Goal: Task Accomplishment & Management: Manage account settings

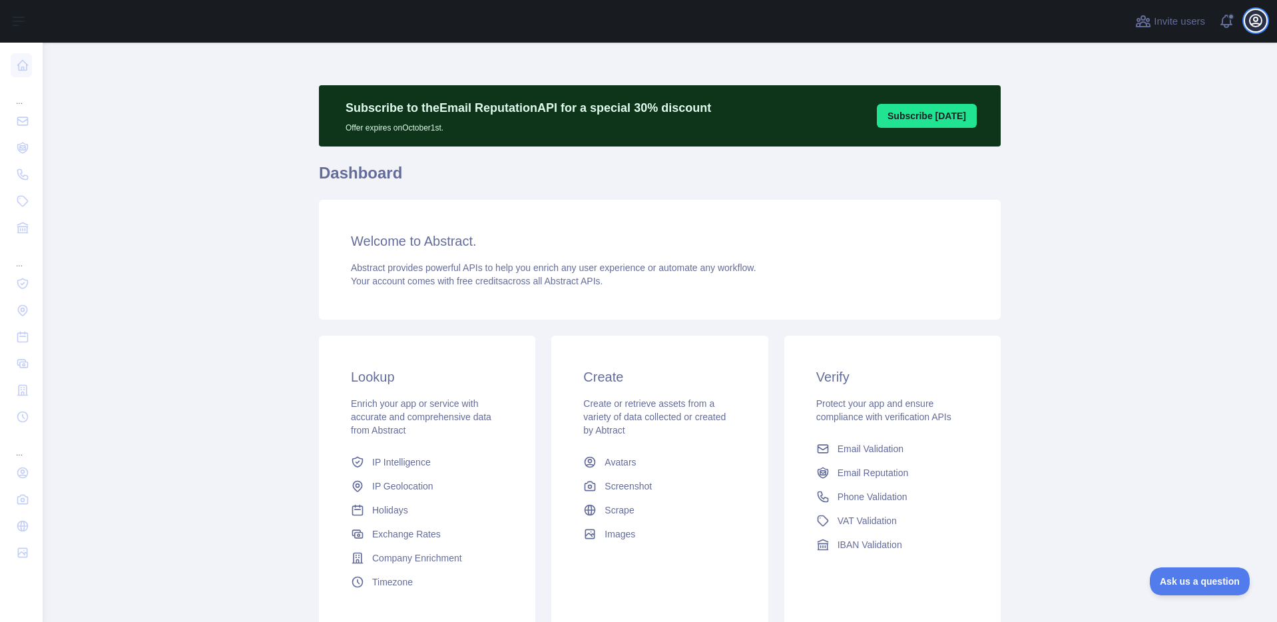
click at [1251, 22] on icon "button" at bounding box center [1255, 21] width 16 height 16
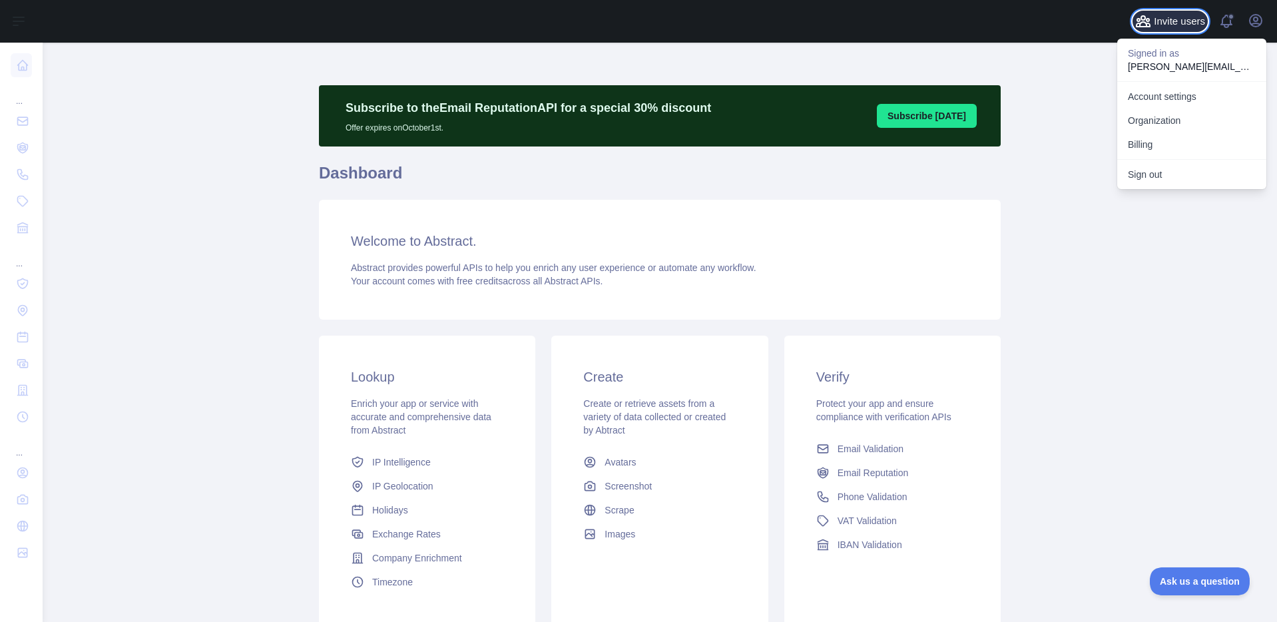
click at [1178, 23] on span "Invite users" at bounding box center [1179, 21] width 51 height 15
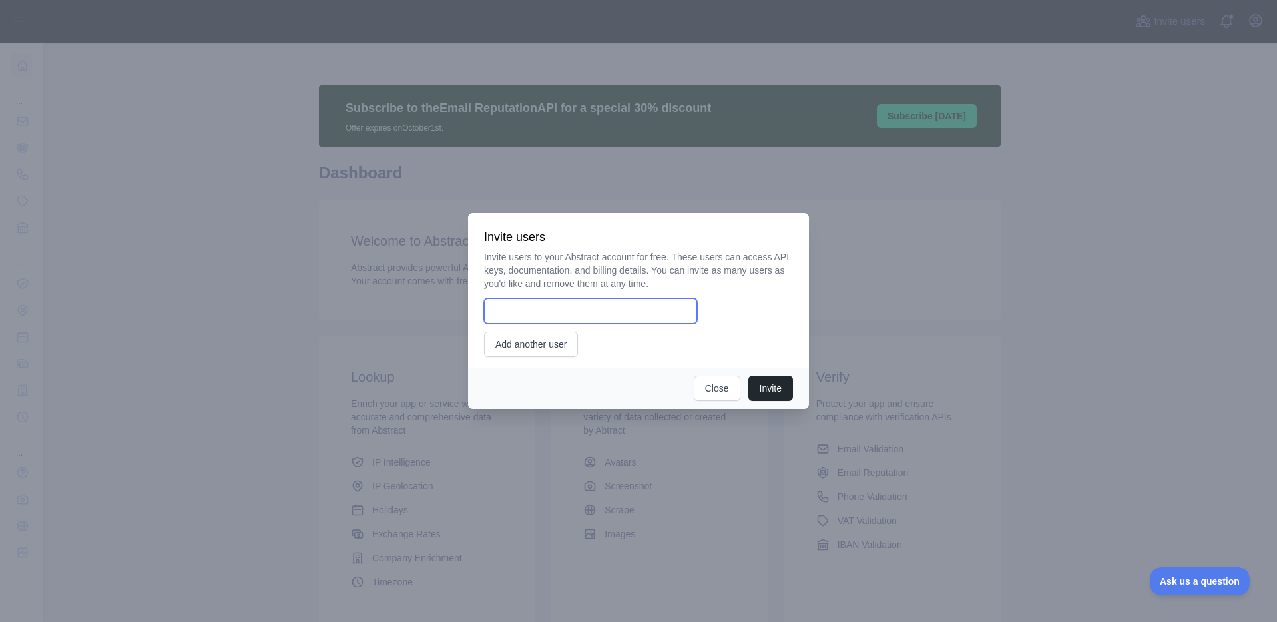
click at [526, 314] on input "email" at bounding box center [590, 310] width 213 height 25
paste input "**********"
type input "**********"
click at [773, 388] on button "Invite" at bounding box center [770, 387] width 45 height 25
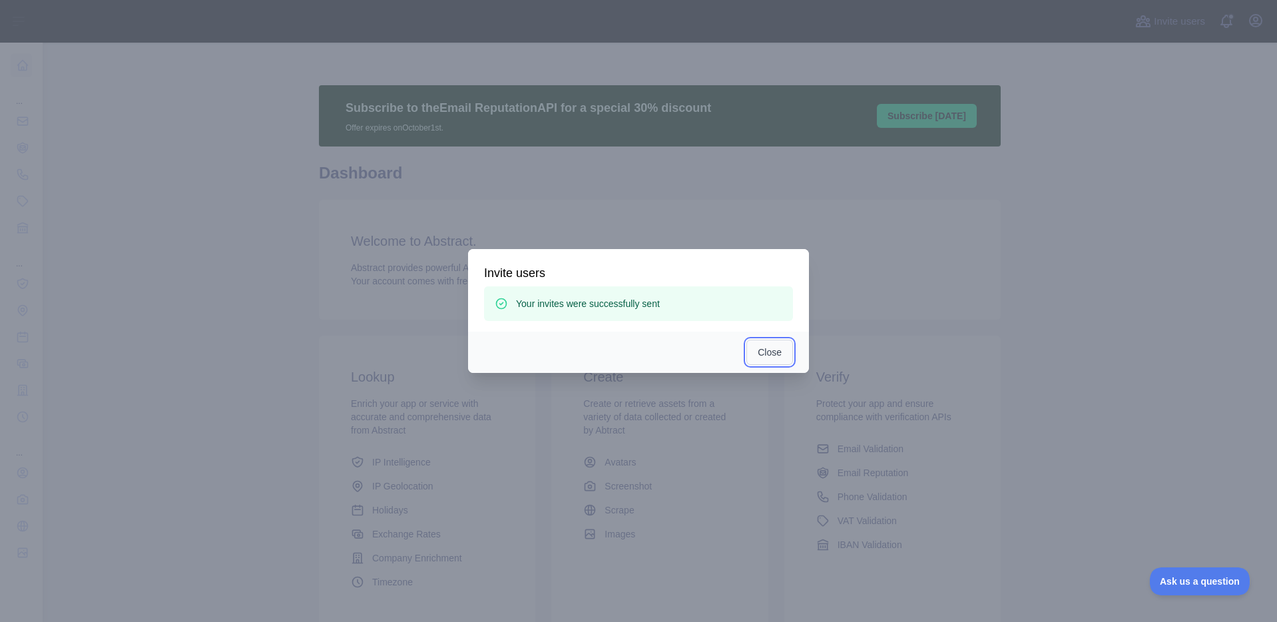
click at [770, 353] on button "Close" at bounding box center [769, 351] width 47 height 25
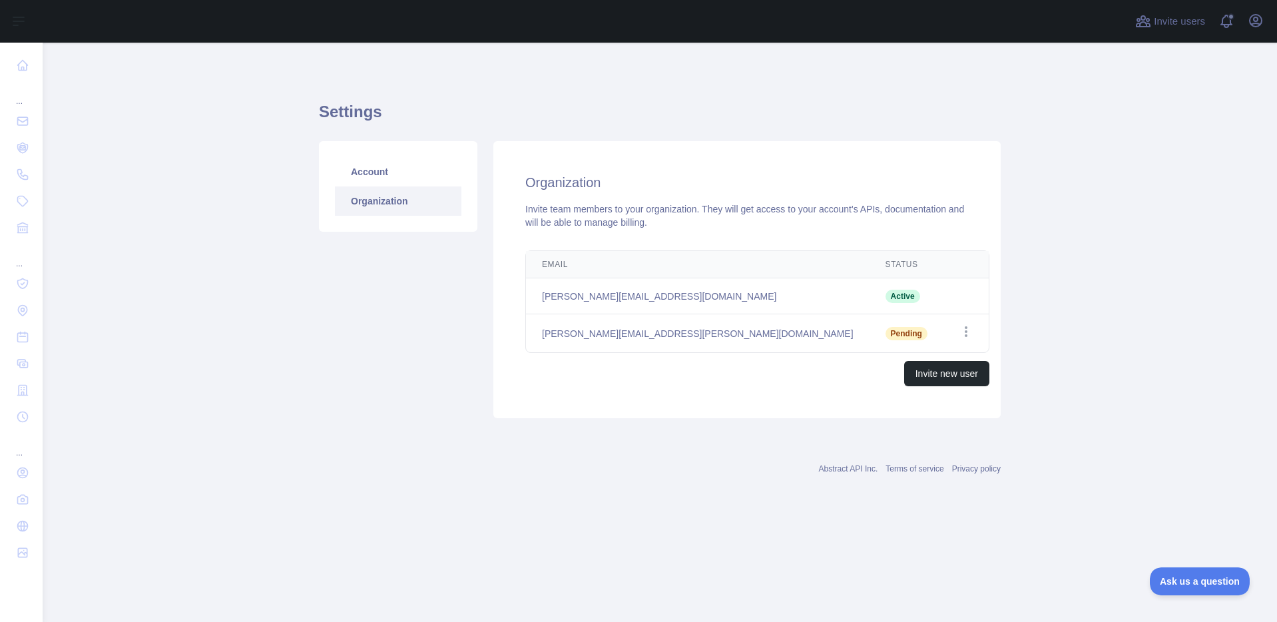
click at [630, 482] on div "Abstract API Inc. Terms of service Privacy policy" at bounding box center [660, 461] width 682 height 48
click at [953, 333] on td "Open options" at bounding box center [958, 333] width 45 height 39
click at [957, 331] on icon "button" at bounding box center [958, 331] width 3 height 11
click at [1099, 312] on main "Settings Account Organization Organization Invite team members to your organiza…" at bounding box center [660, 332] width 1234 height 579
click at [370, 168] on link "Account" at bounding box center [398, 171] width 126 height 29
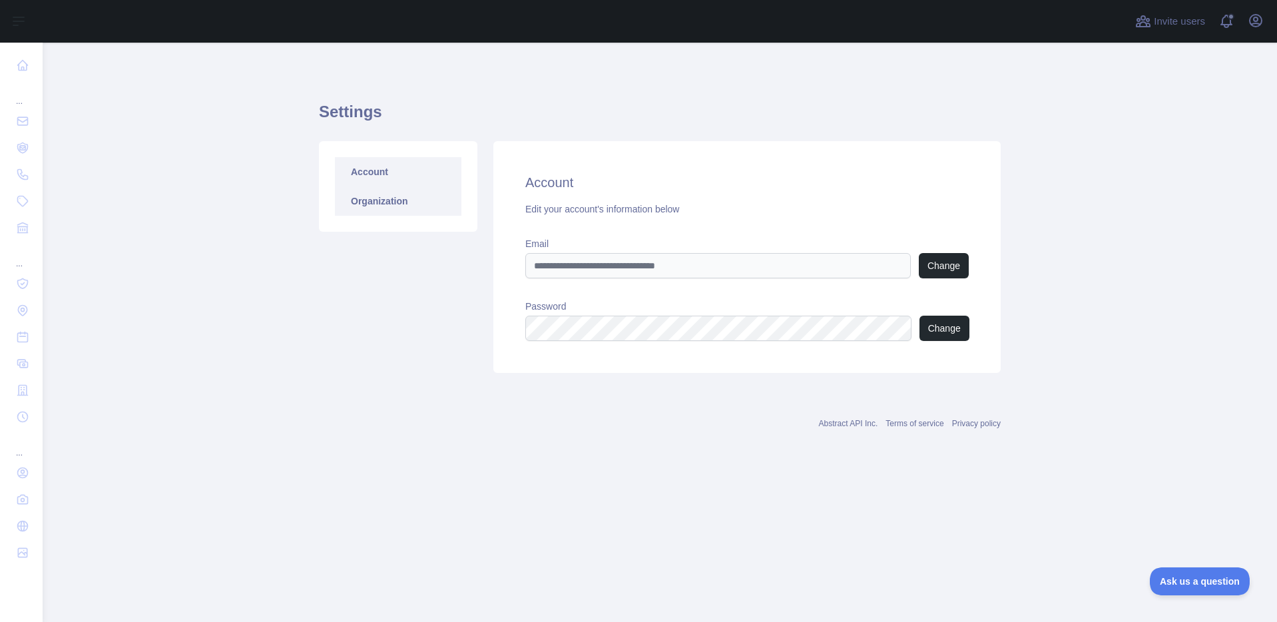
click at [366, 194] on link "Organization" at bounding box center [398, 200] width 126 height 29
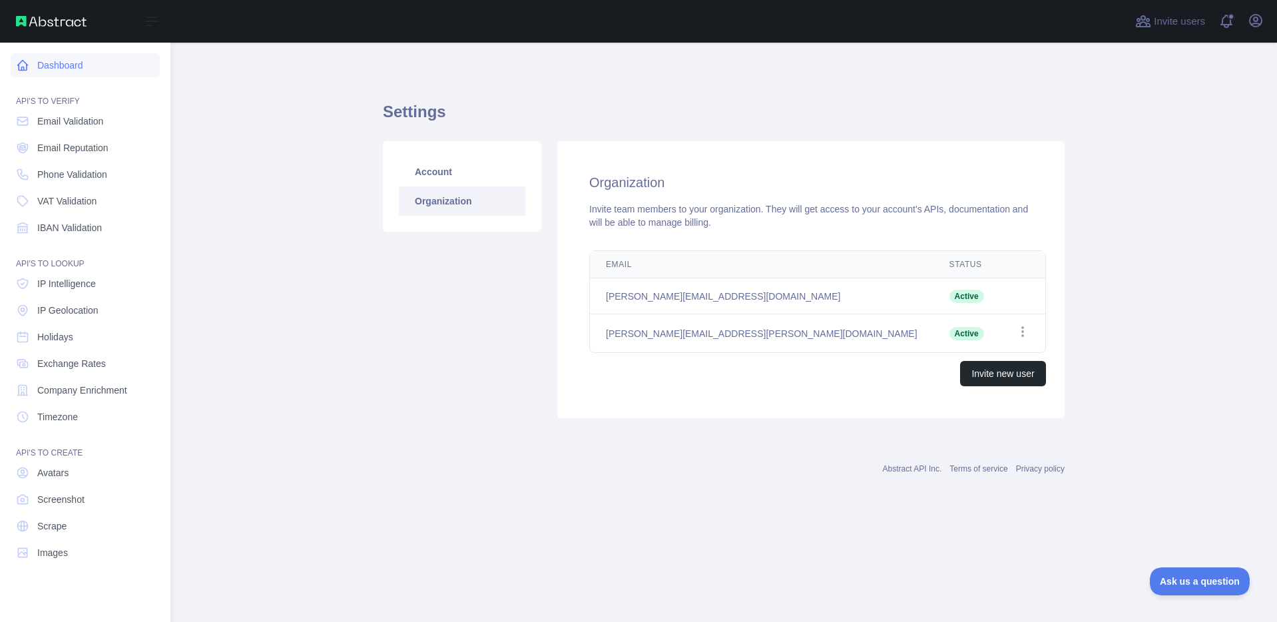
click at [25, 60] on icon at bounding box center [22, 65] width 13 height 13
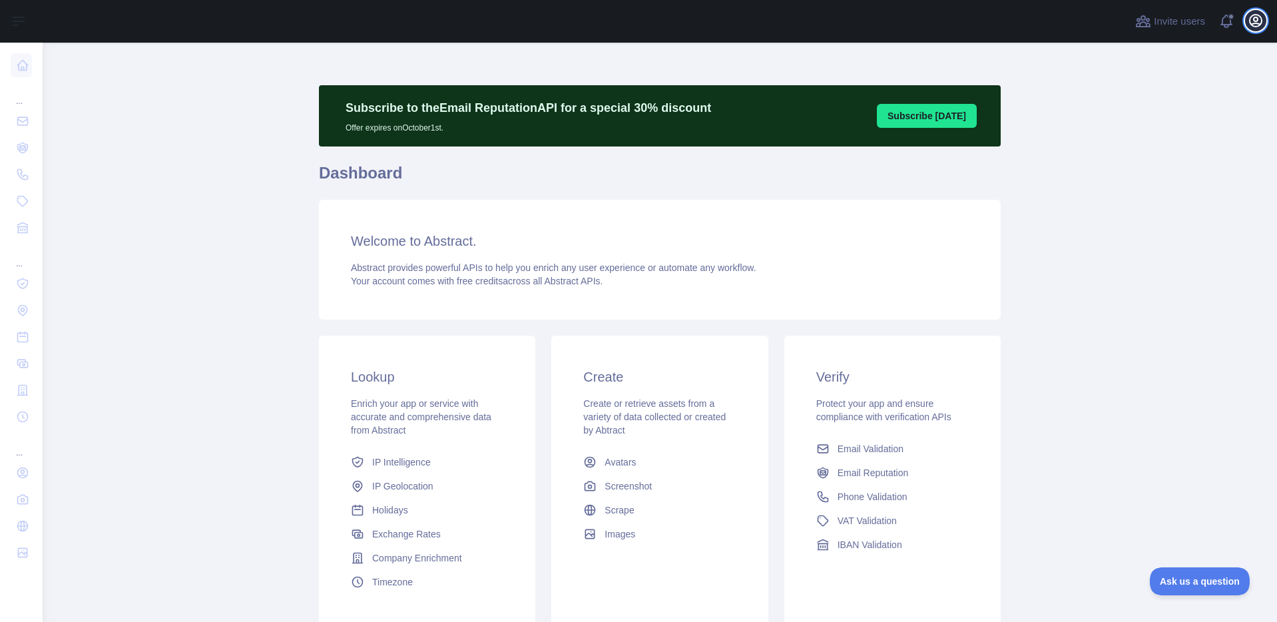
click at [1253, 21] on icon "button" at bounding box center [1255, 21] width 16 height 16
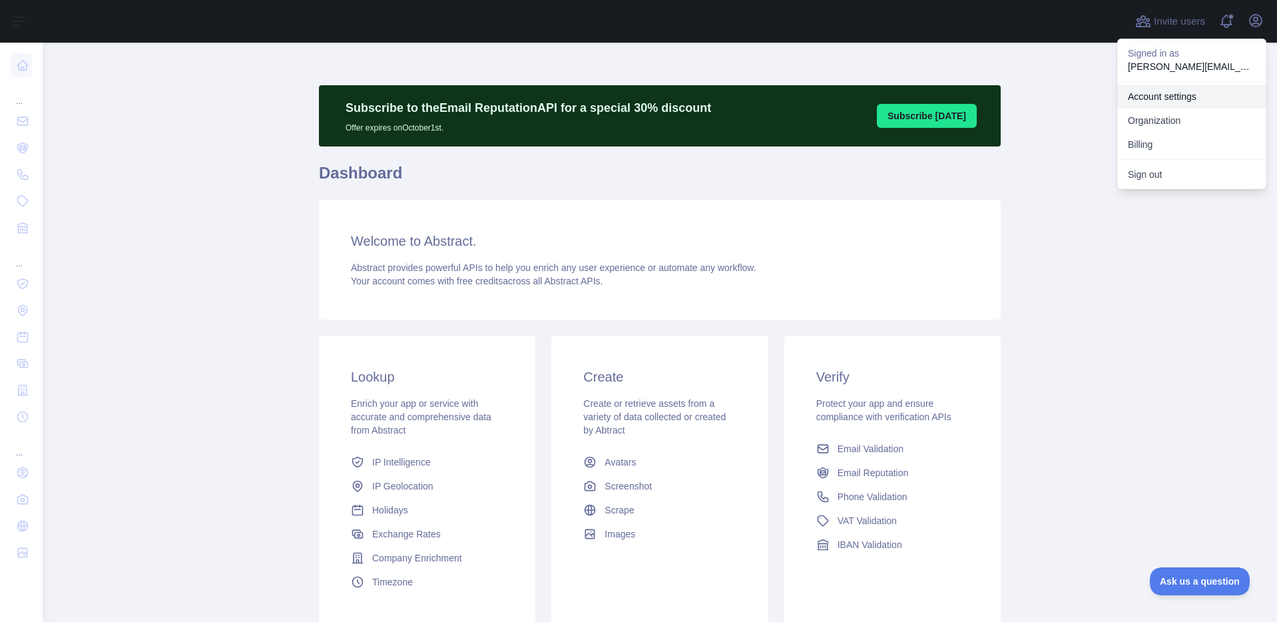
click at [1156, 97] on link "Account settings" at bounding box center [1191, 97] width 149 height 24
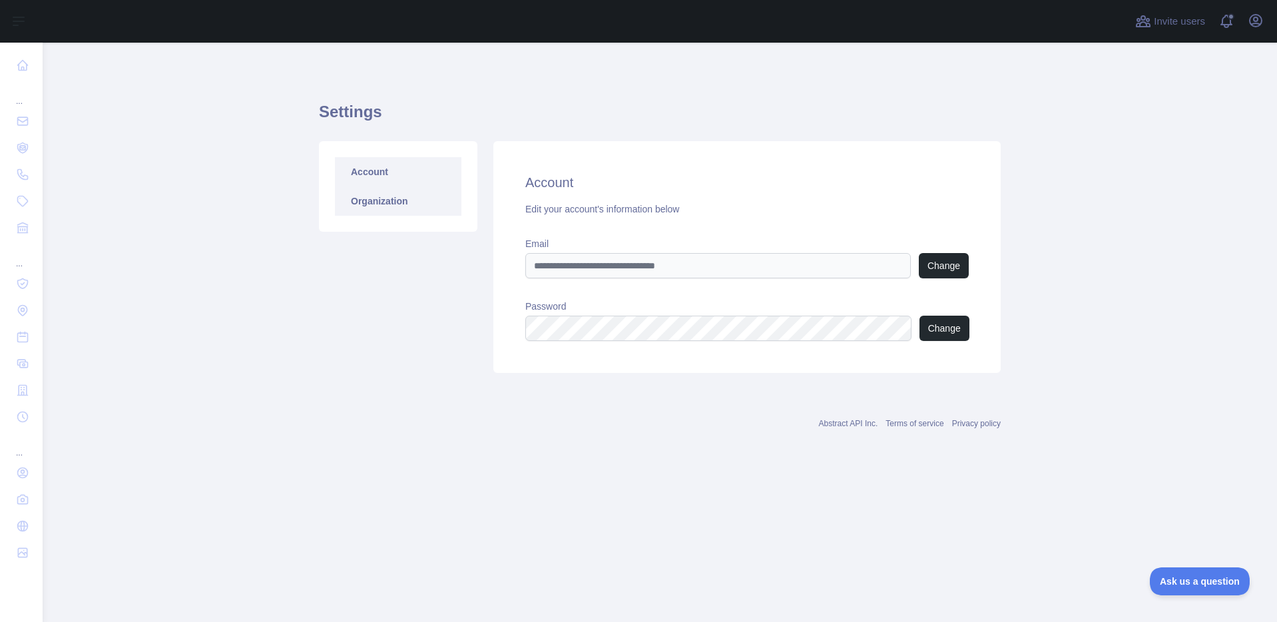
click at [406, 195] on link "Organization" at bounding box center [398, 200] width 126 height 29
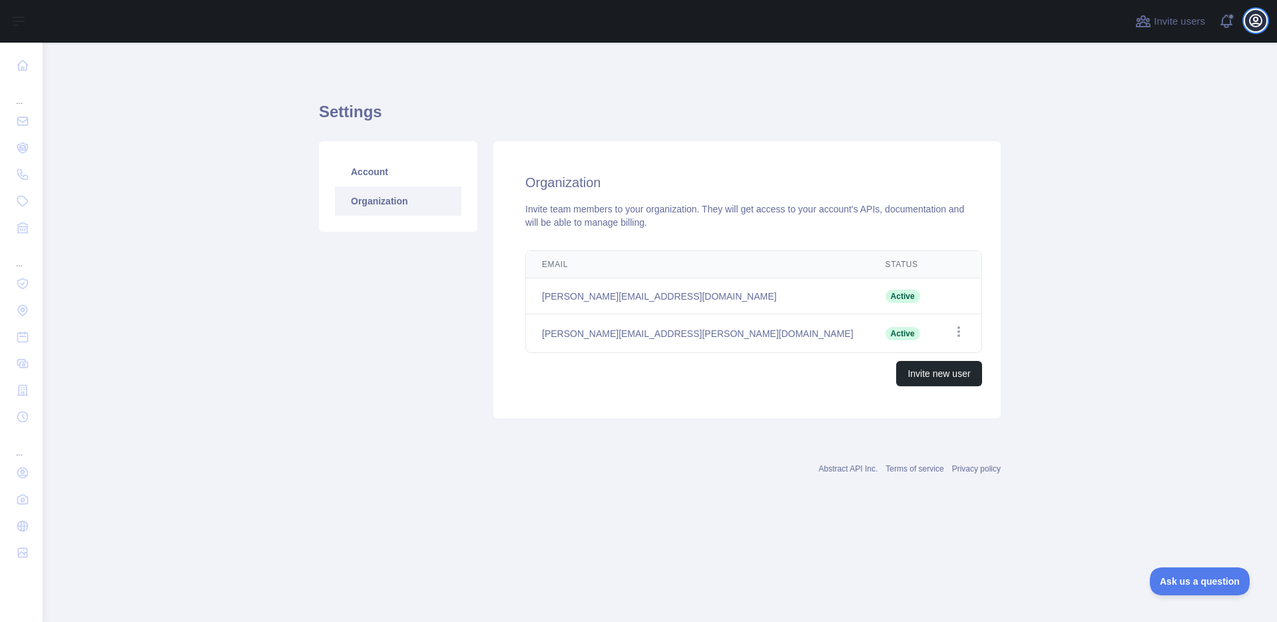
click at [1256, 26] on icon "button" at bounding box center [1255, 21] width 12 height 12
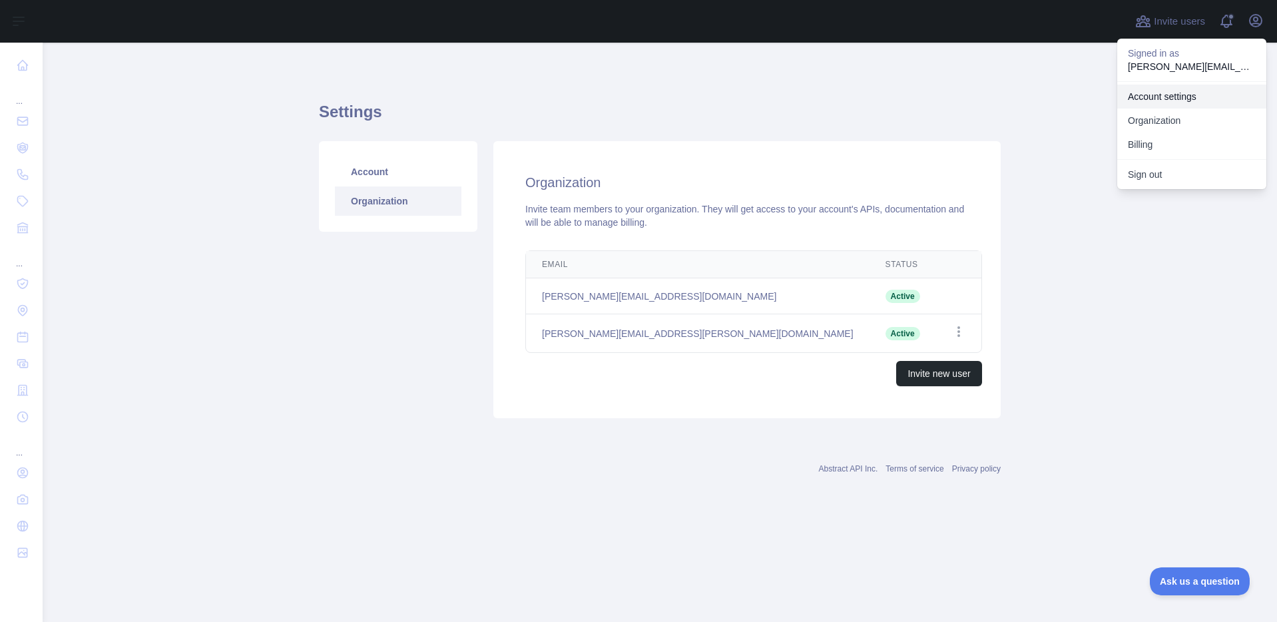
click at [1160, 91] on link "Account settings" at bounding box center [1191, 97] width 149 height 24
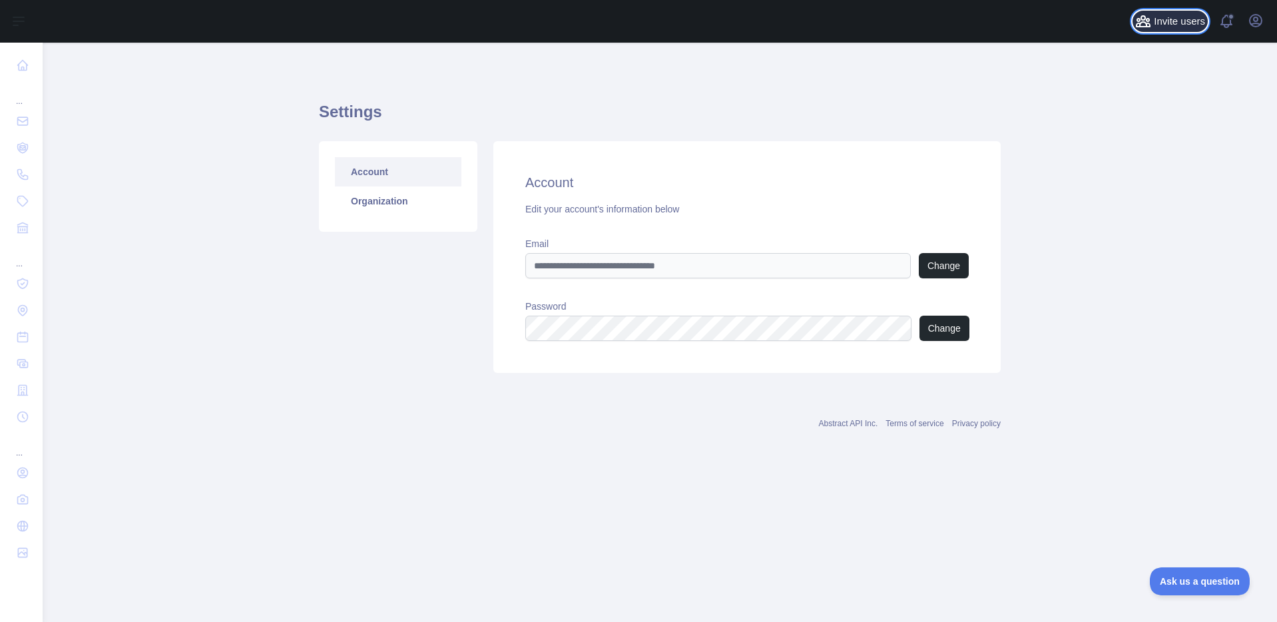
click at [1176, 23] on span "Invite users" at bounding box center [1179, 21] width 51 height 15
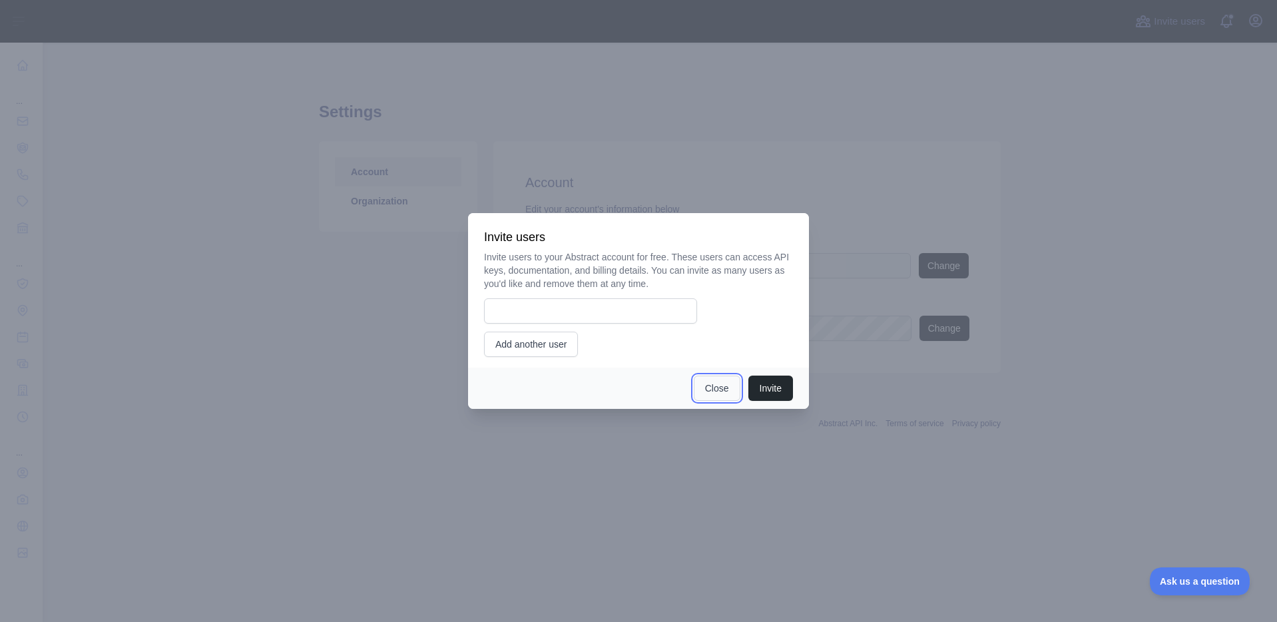
click at [722, 379] on button "Close" at bounding box center [717, 387] width 47 height 25
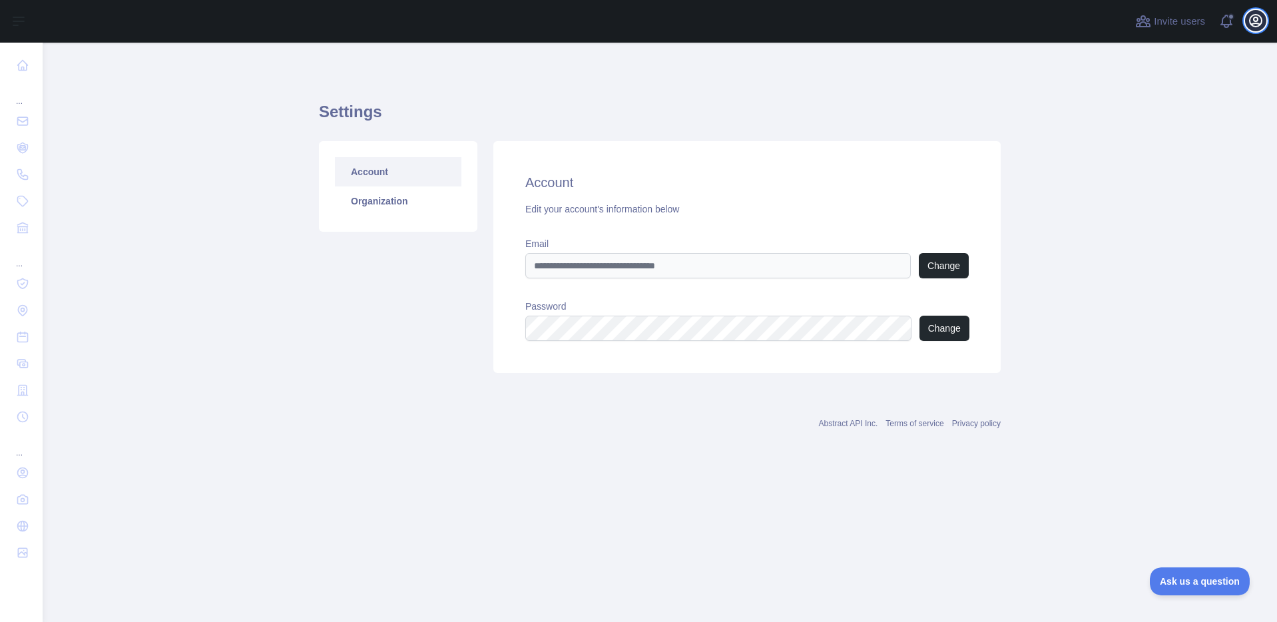
click at [1253, 26] on icon "button" at bounding box center [1255, 21] width 12 height 12
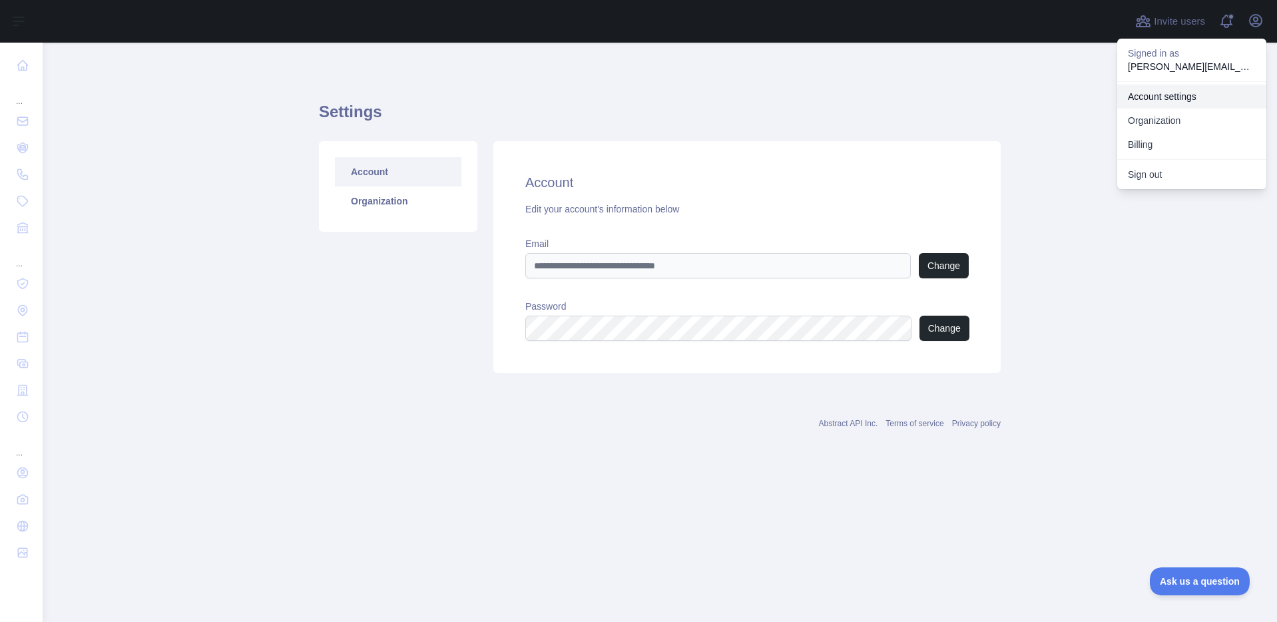
click at [1175, 93] on link "Account settings" at bounding box center [1191, 97] width 149 height 24
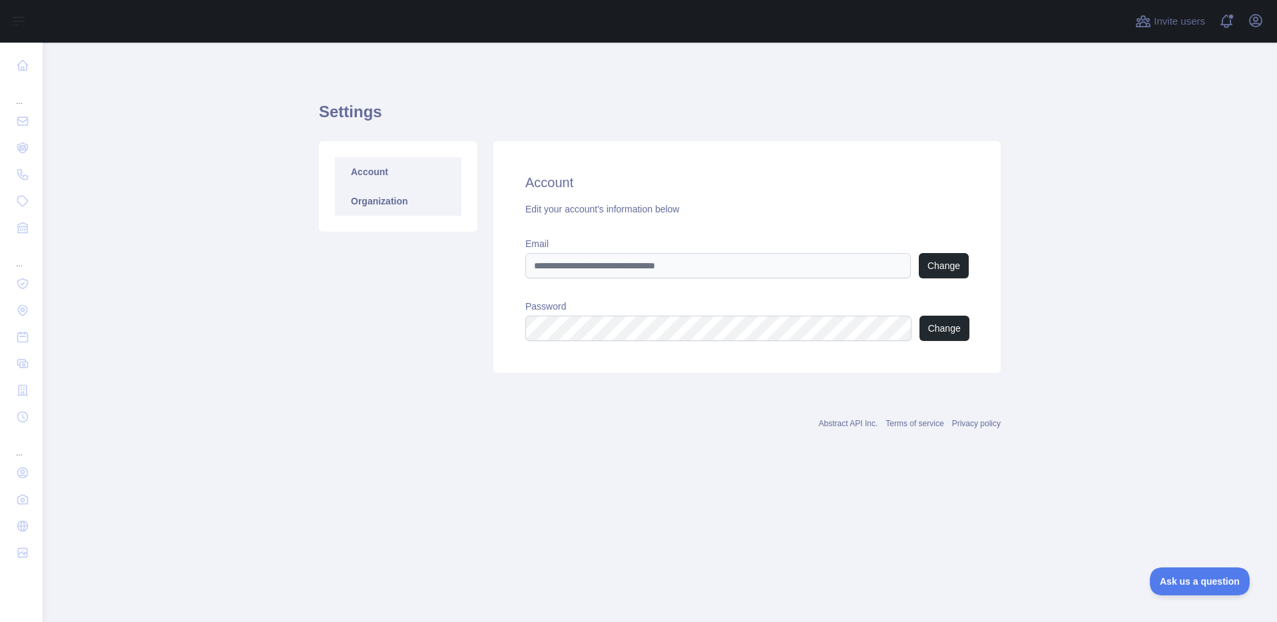
click at [375, 206] on link "Organization" at bounding box center [398, 200] width 126 height 29
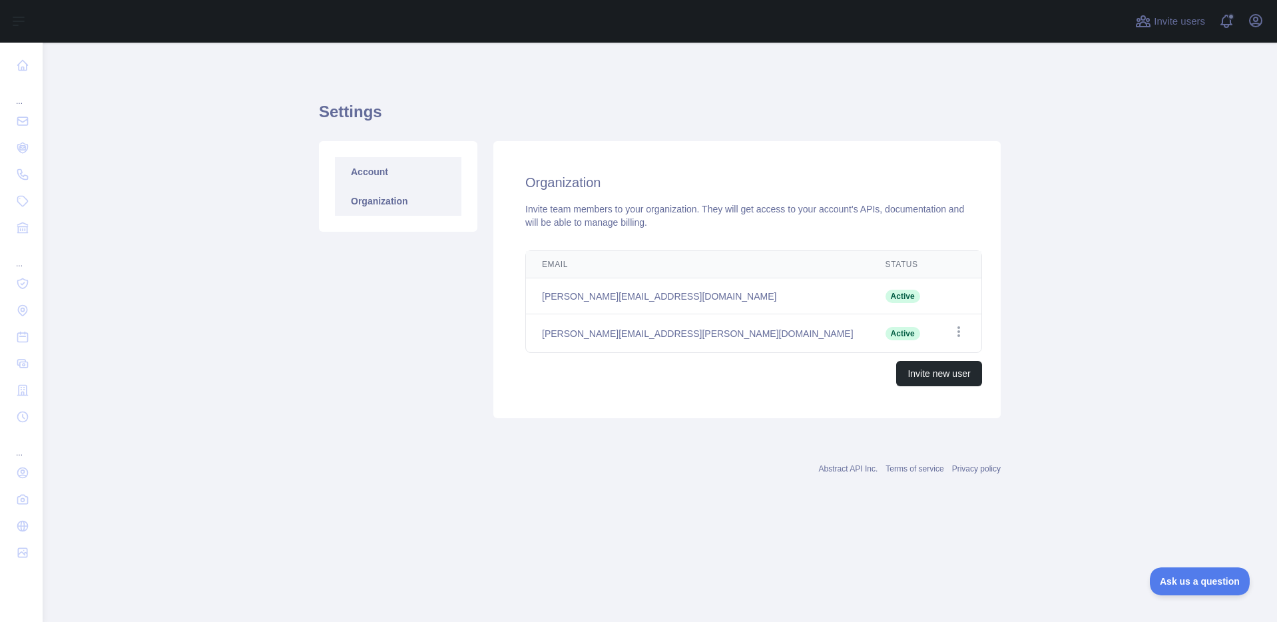
click at [382, 176] on link "Account" at bounding box center [398, 171] width 126 height 29
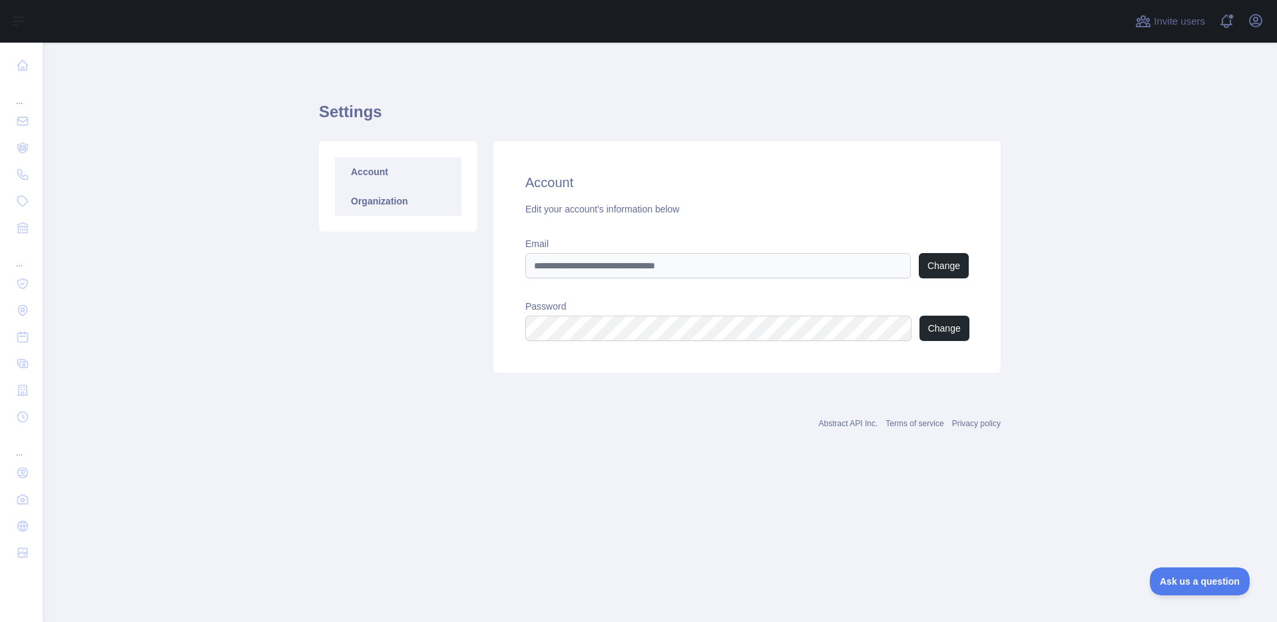
click at [379, 197] on link "Organization" at bounding box center [398, 200] width 126 height 29
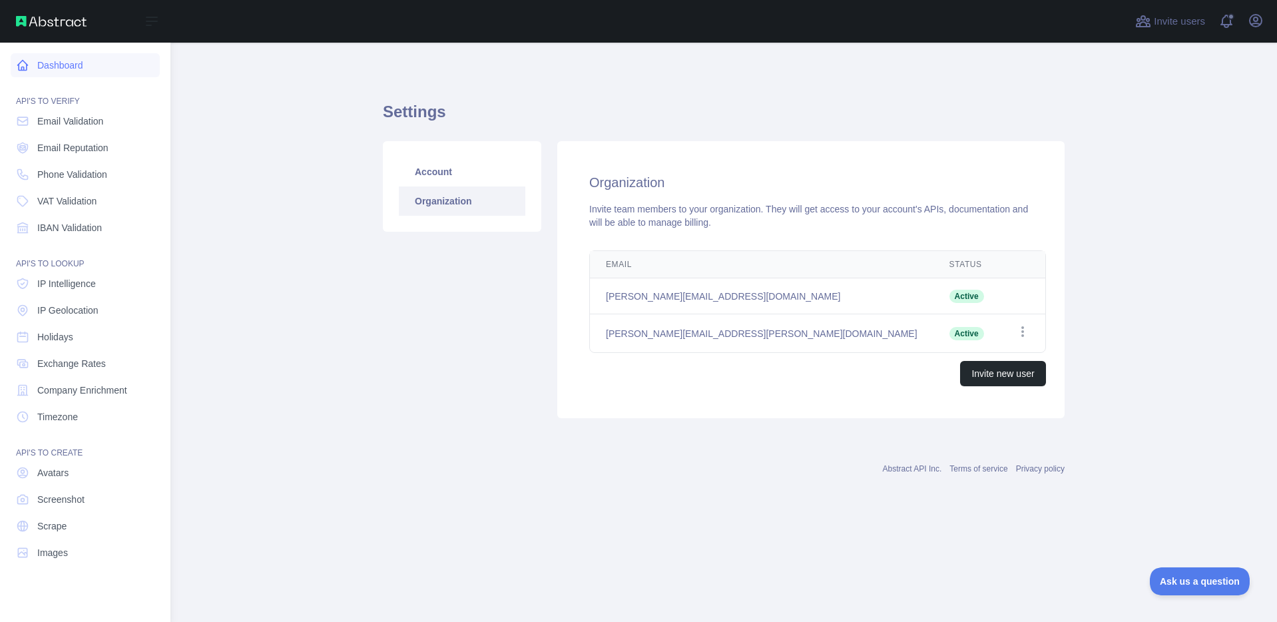
click at [25, 69] on icon at bounding box center [22, 65] width 13 height 13
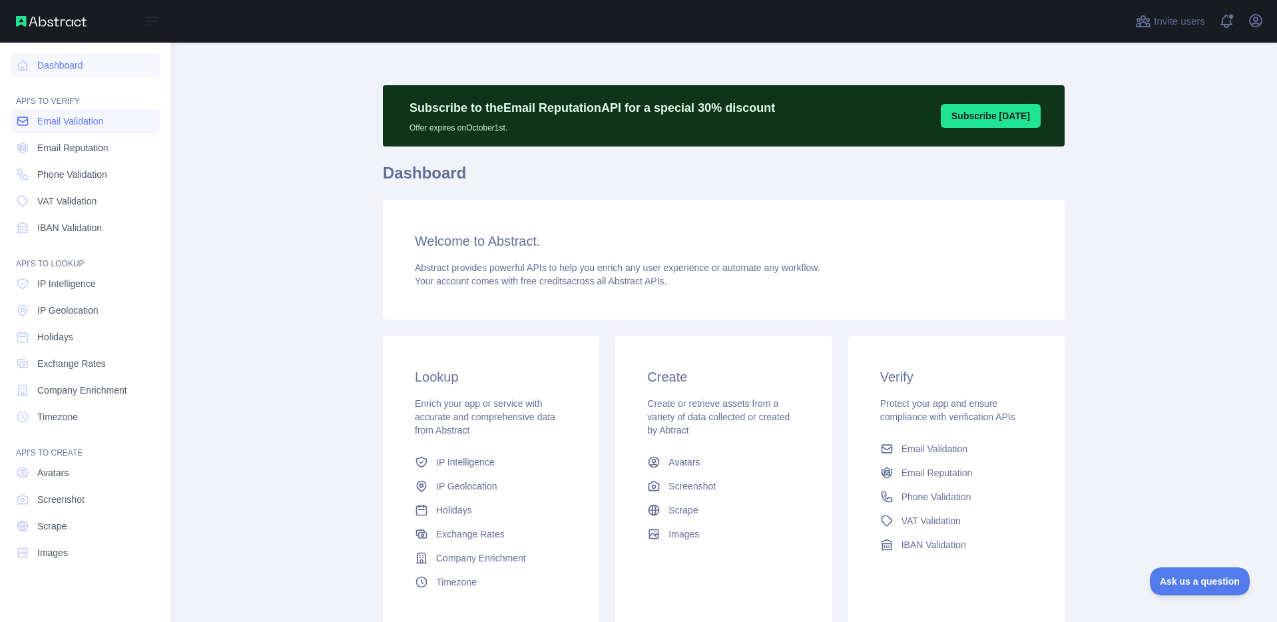
click at [68, 125] on span "Email Validation" at bounding box center [70, 120] width 66 height 13
